Goal: Information Seeking & Learning: Understand process/instructions

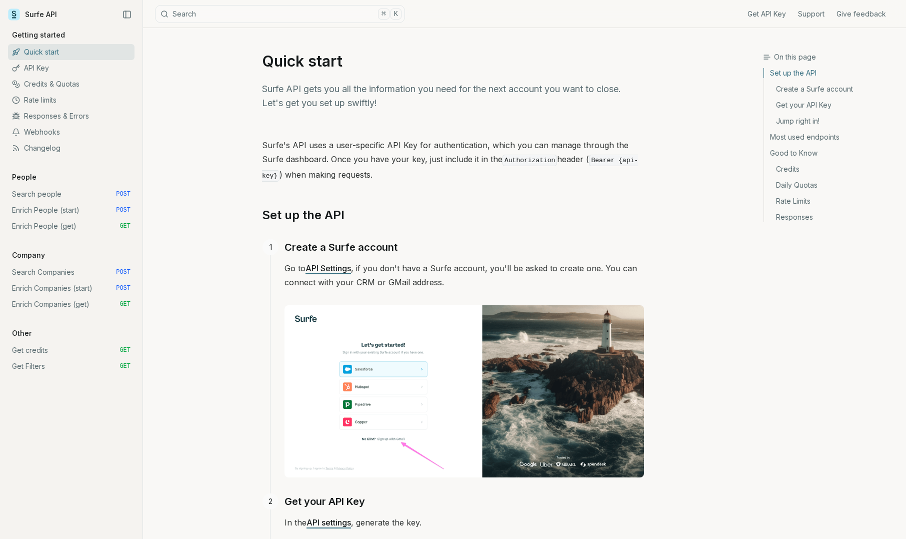
click at [51, 273] on link "Search Companies POST" at bounding box center [71, 272] width 127 height 16
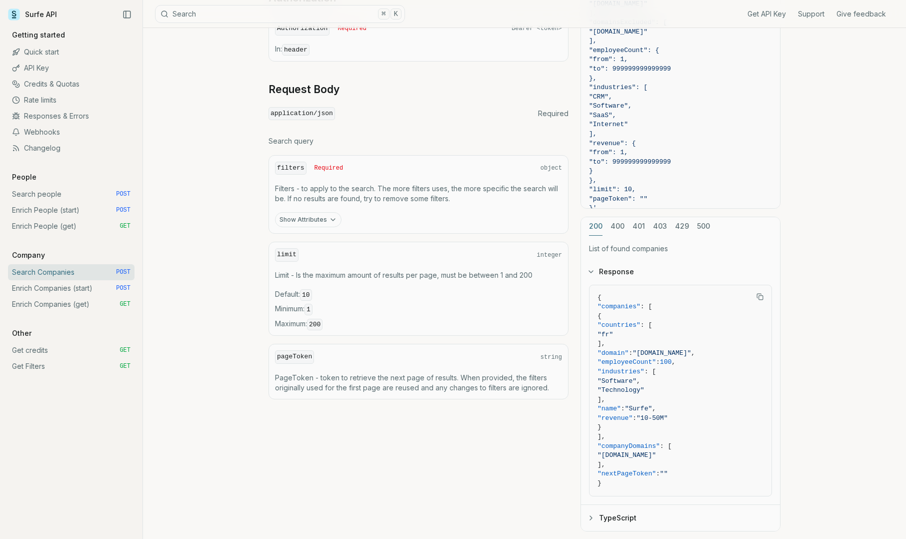
scroll to position [337, 0]
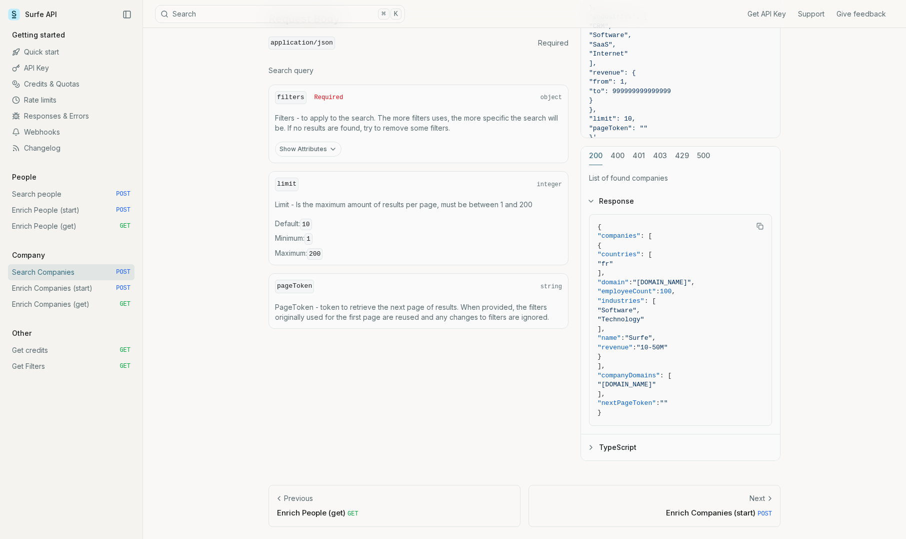
click at [42, 293] on link "Enrich Companies (start) POST" at bounding box center [71, 288] width 127 height 16
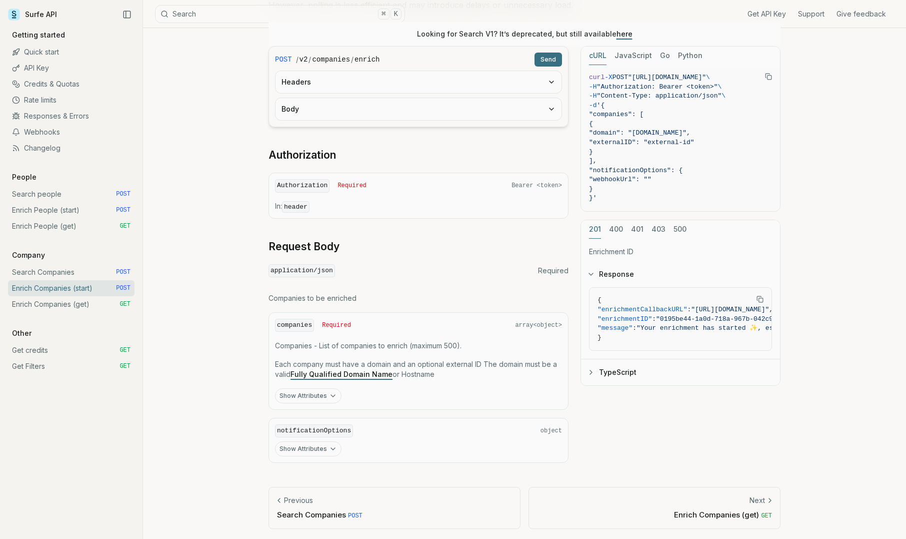
click at [84, 313] on div "Get API Key Support Give feedback Getting started Quick start API Key Credits &…" at bounding box center [71, 202] width 127 height 344
click at [86, 300] on link "Enrich Companies (get) GET" at bounding box center [71, 304] width 127 height 16
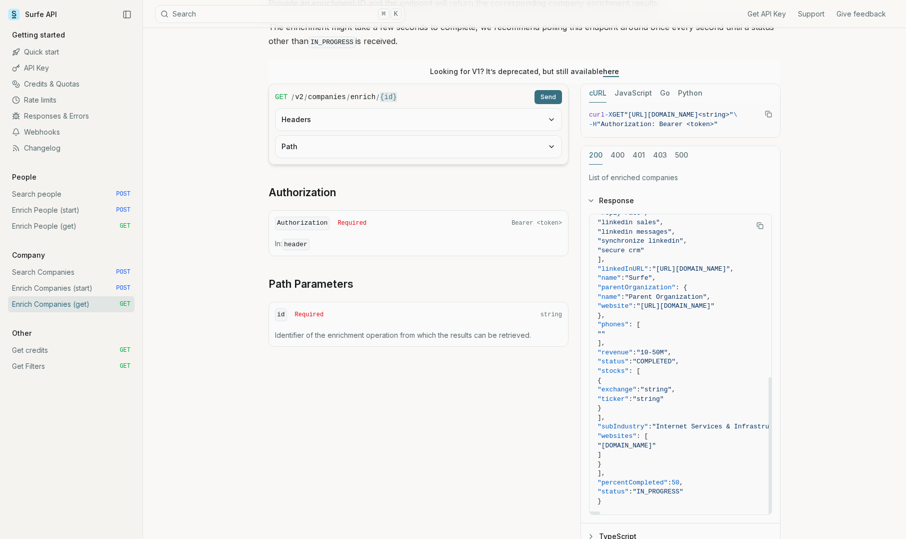
scroll to position [223, 0]
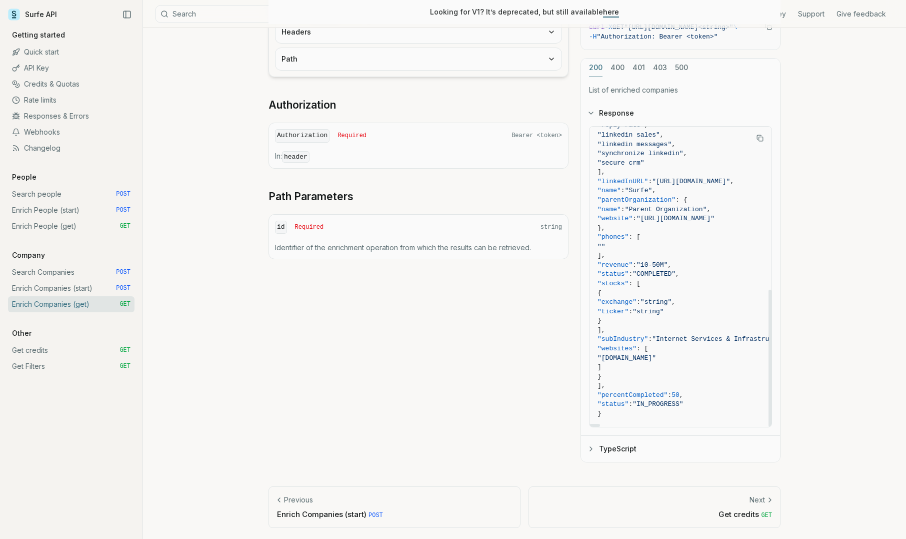
click at [58, 275] on link "Search Companies POST" at bounding box center [71, 272] width 127 height 16
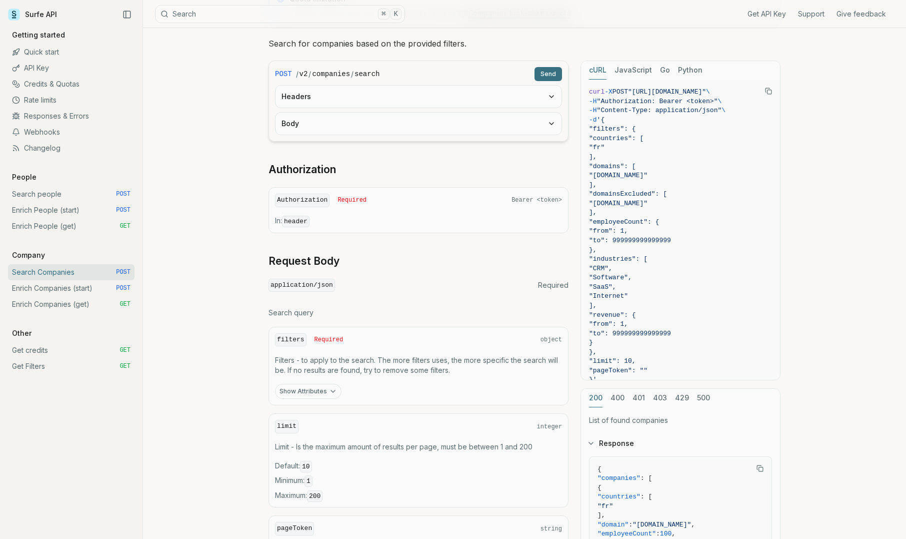
scroll to position [337, 0]
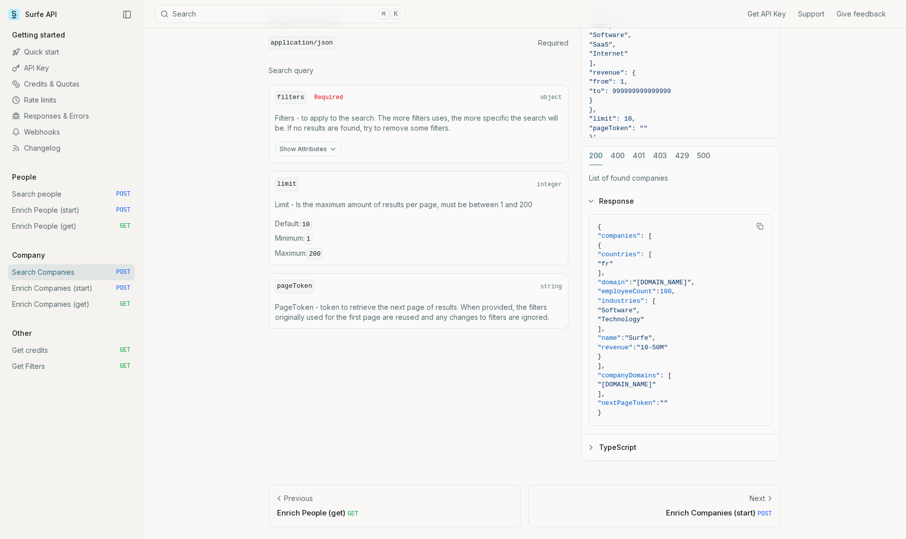
click at [292, 154] on button "Show Attributes" at bounding box center [308, 149] width 67 height 15
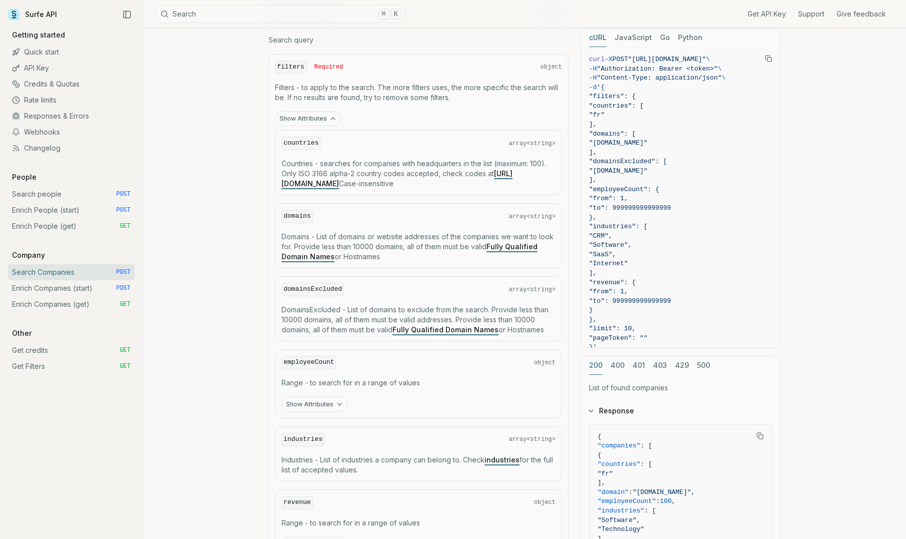
scroll to position [333, 0]
